Goal: Task Accomplishment & Management: Use online tool/utility

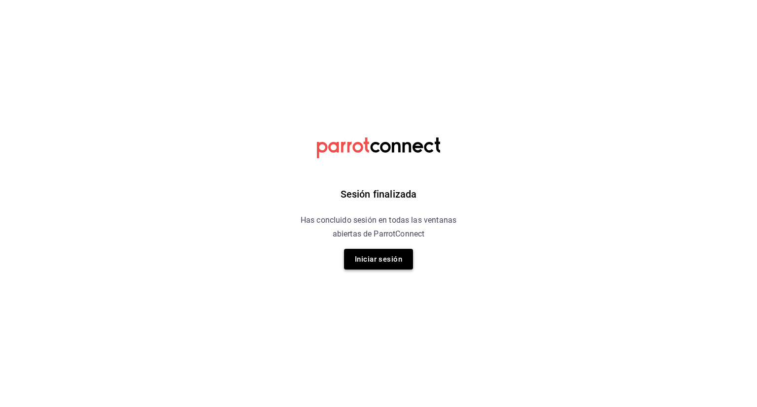
click at [373, 257] on button "Iniciar sesión" at bounding box center [378, 259] width 69 height 21
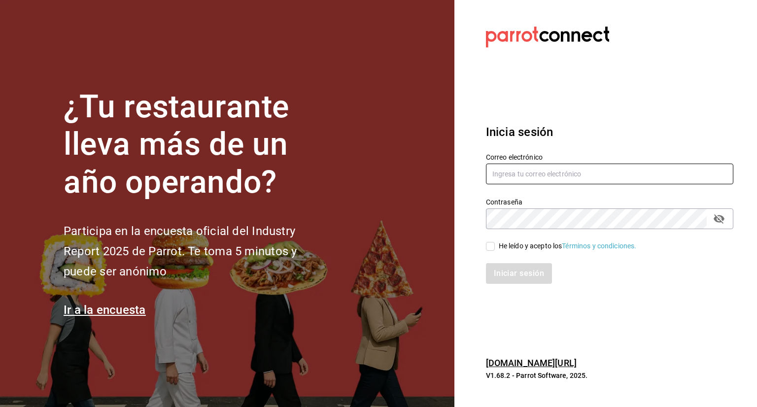
type input "[PERSON_NAME][EMAIL_ADDRESS][PERSON_NAME][DOMAIN_NAME]"
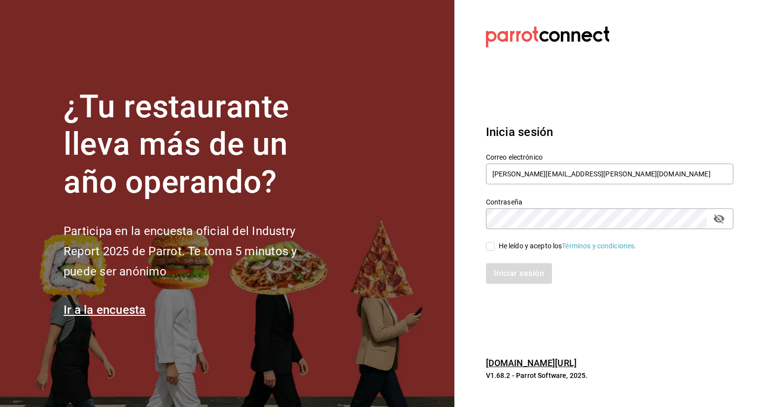
click at [489, 239] on div "He leído y acepto los Términos y condiciones." at bounding box center [603, 240] width 259 height 23
click at [489, 257] on div "Iniciar sesión" at bounding box center [603, 267] width 259 height 33
click at [491, 251] on label "He leído y acepto los Términos y condiciones." at bounding box center [561, 246] width 151 height 10
click at [491, 251] on input "He leído y acepto los Términos y condiciones." at bounding box center [490, 246] width 9 height 9
checkbox input "true"
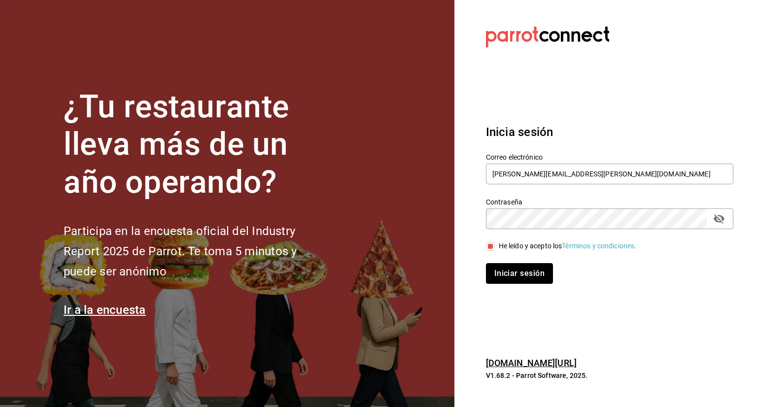
click at [511, 269] on button "Iniciar sesión" at bounding box center [519, 273] width 67 height 21
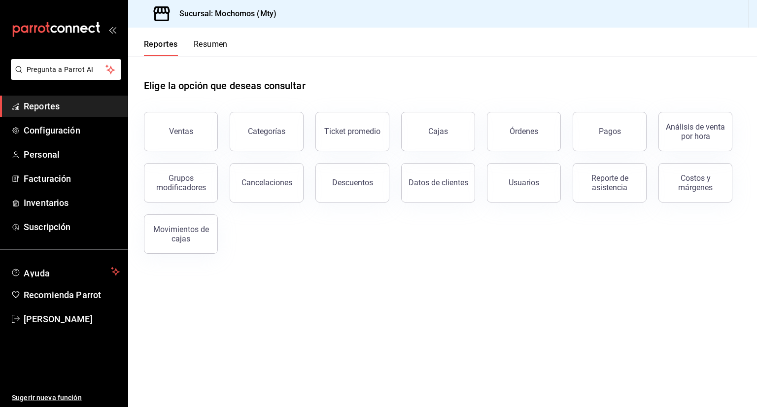
click at [203, 139] on button "Ventas" at bounding box center [181, 131] width 74 height 39
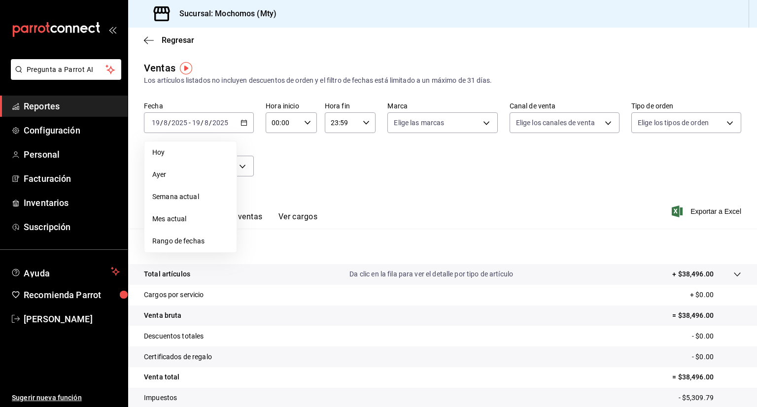
click at [183, 245] on span "Rango de fechas" at bounding box center [190, 241] width 76 height 10
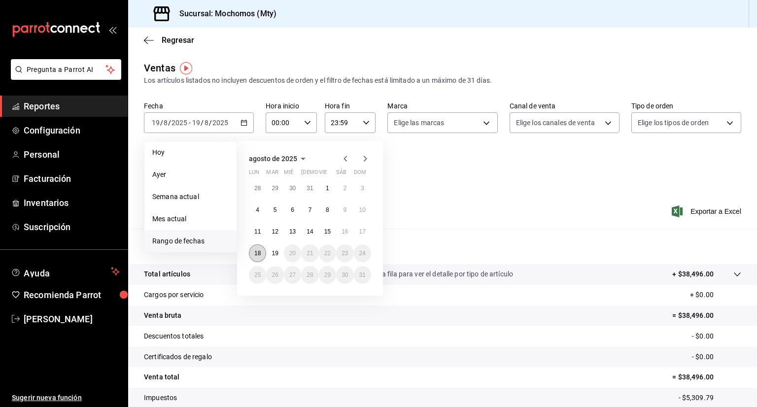
click at [256, 255] on abbr "18" at bounding box center [257, 253] width 6 height 7
click at [272, 255] on abbr "19" at bounding box center [274, 253] width 6 height 7
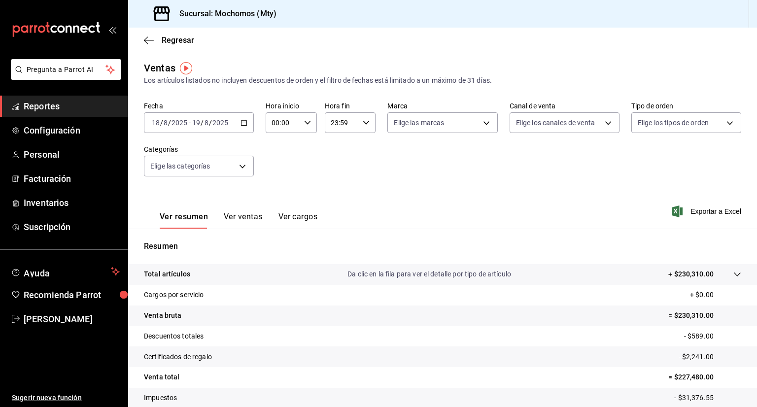
click at [304, 125] on icon "button" at bounding box center [307, 122] width 7 height 7
click at [278, 158] on div "05" at bounding box center [276, 168] width 25 height 24
click at [279, 170] on span "05" at bounding box center [276, 168] width 9 height 8
type input "05:00"
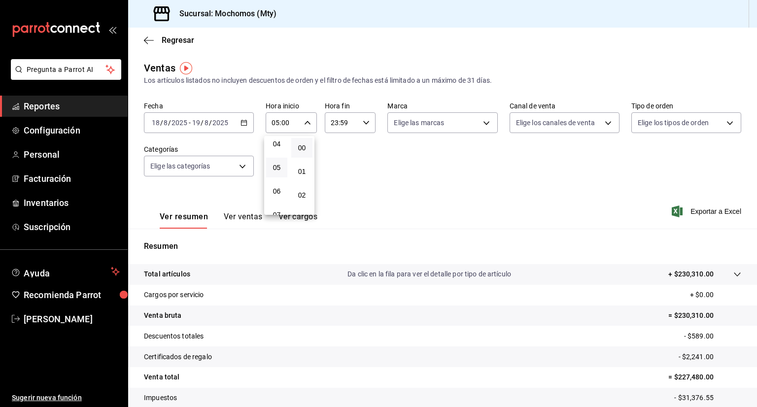
click at [366, 126] on div at bounding box center [378, 203] width 757 height 407
click at [367, 121] on div "23:59 Hora fin" at bounding box center [350, 122] width 51 height 21
click at [338, 136] on span "04" at bounding box center [334, 139] width 9 height 8
type input "04:59"
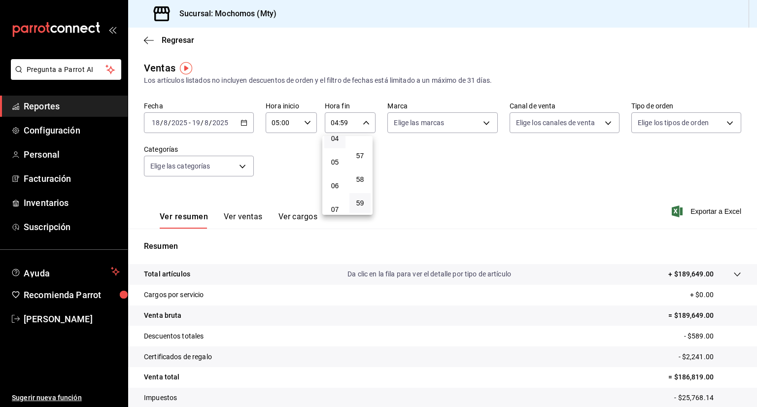
click at [467, 184] on div at bounding box center [378, 203] width 757 height 407
